Goal: Answer question/provide support: Share knowledge or assist other users

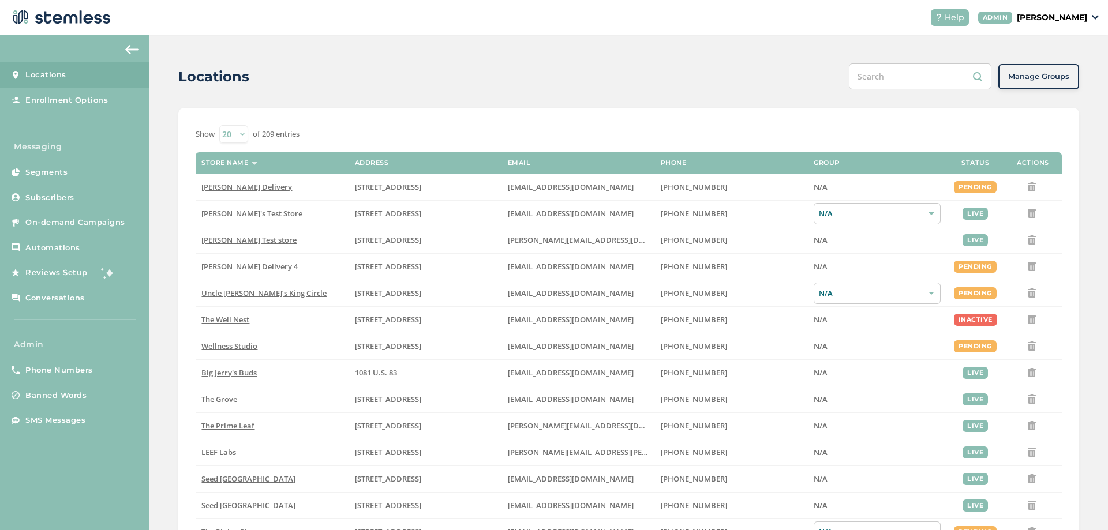
click at [1053, 21] on p "[PERSON_NAME]" at bounding box center [1052, 18] width 70 height 12
click at [1047, 84] on span "Impersonate" at bounding box center [1057, 83] width 57 height 12
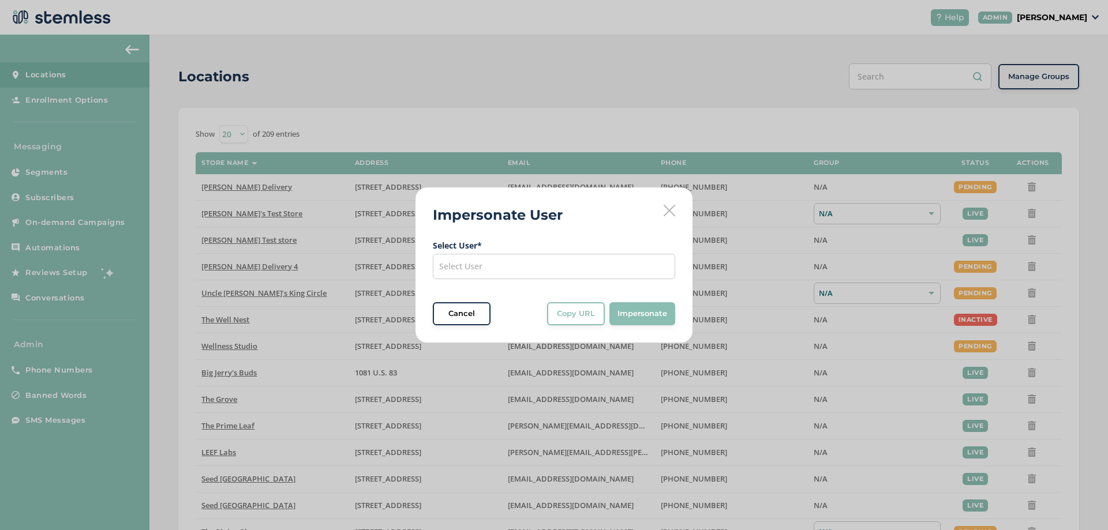
click at [511, 264] on div "Select User" at bounding box center [554, 266] width 242 height 25
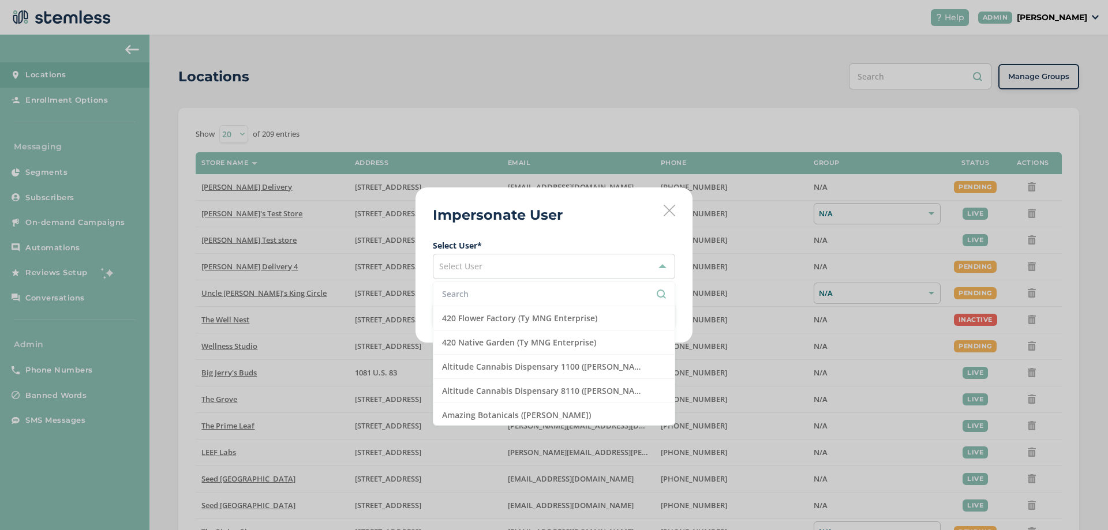
click at [488, 290] on input "text" at bounding box center [554, 294] width 224 height 12
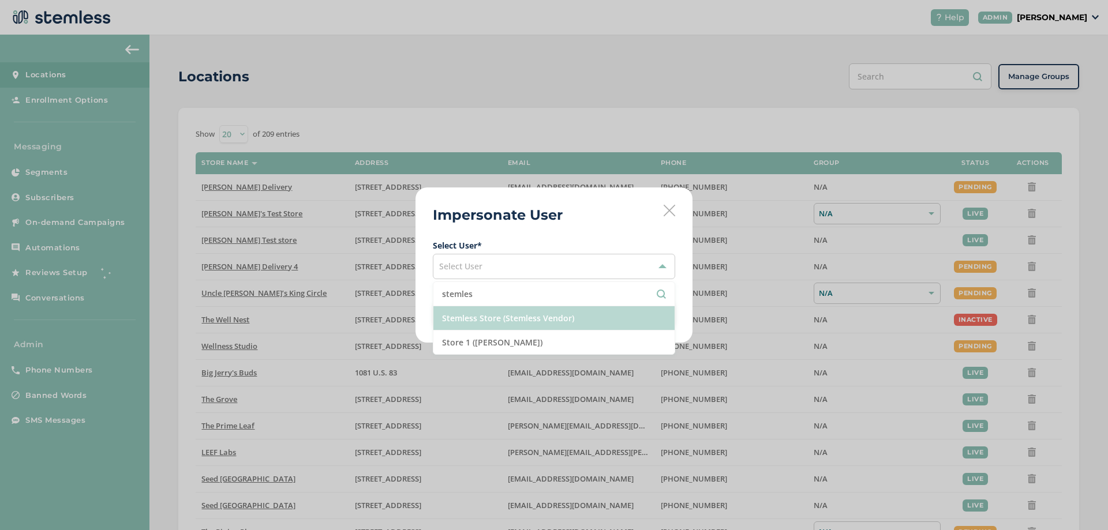
type input "stemles"
click at [497, 328] on li "Stemless Store (Stemless Vendor)" at bounding box center [553, 318] width 241 height 24
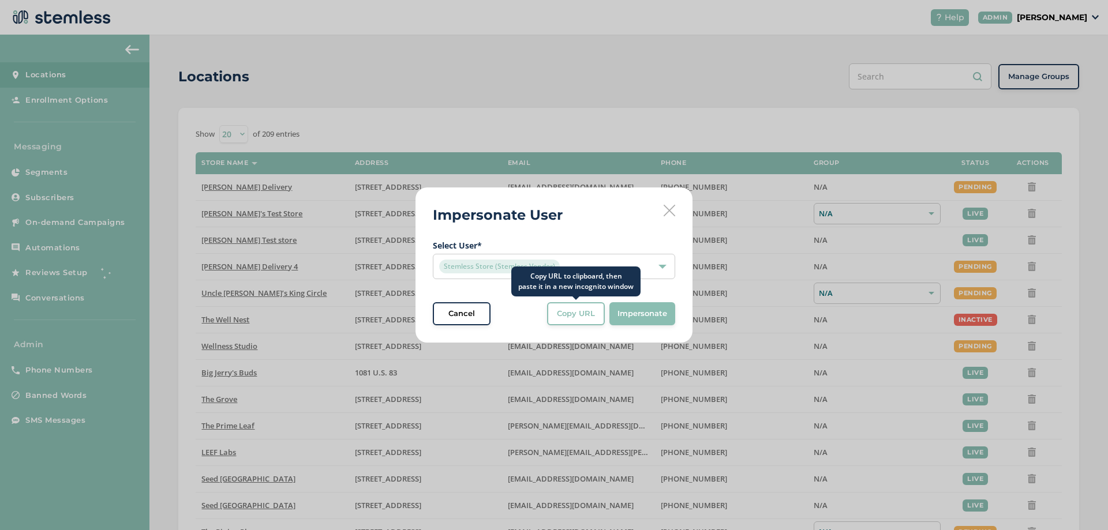
click at [568, 312] on span "Copy URL" at bounding box center [576, 314] width 38 height 12
click at [613, 268] on div "Stemless Store (Stemless Vendor)" at bounding box center [548, 267] width 218 height 14
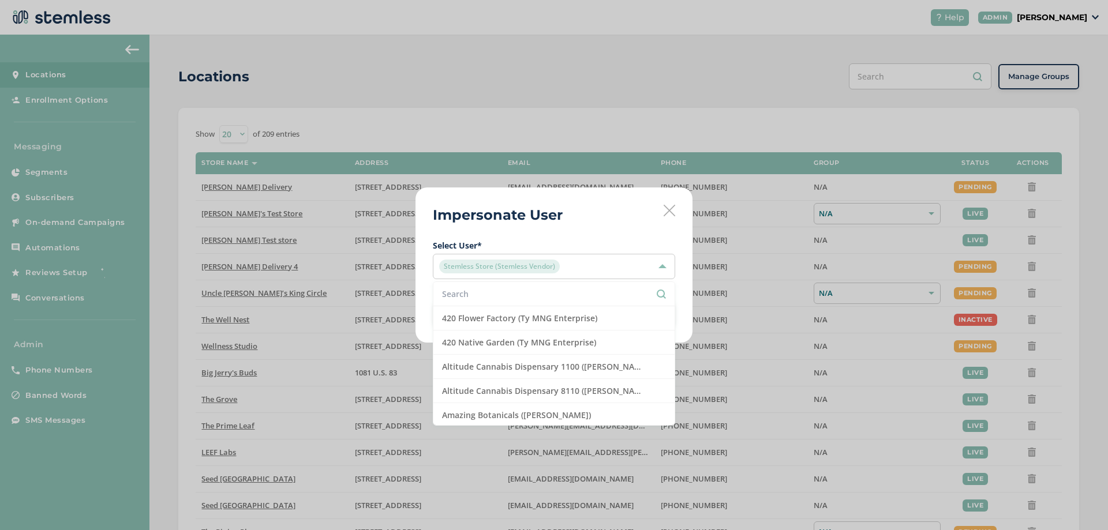
click at [613, 268] on div "Stemless Store (Stemless Vendor)" at bounding box center [548, 267] width 218 height 14
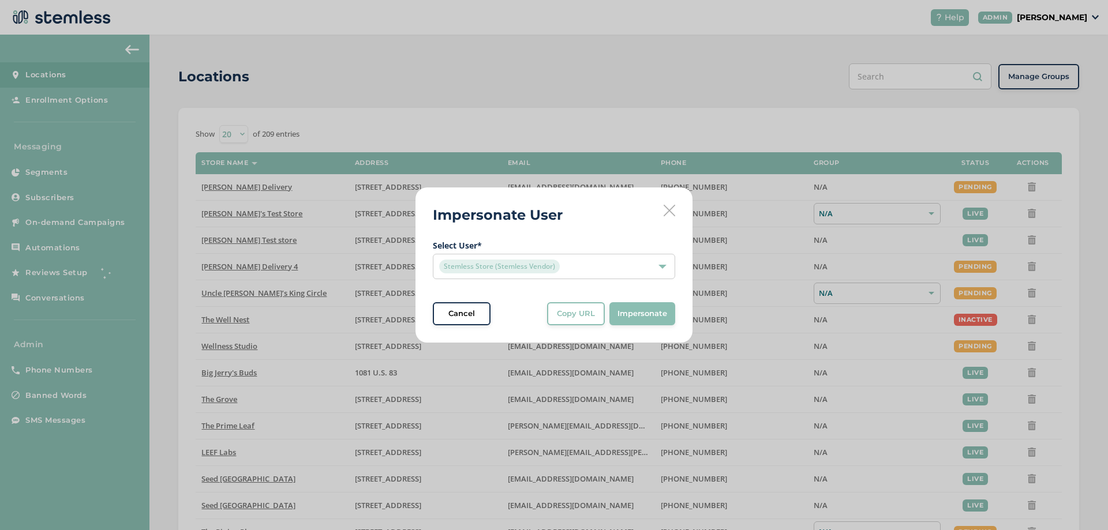
click at [669, 208] on icon at bounding box center [670, 211] width 12 height 12
